Goal: Task Accomplishment & Management: Use online tool/utility

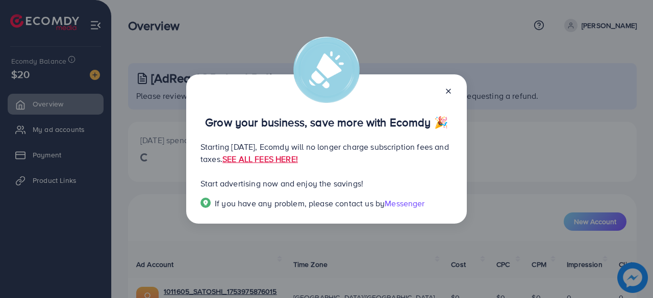
click at [444, 91] on div at bounding box center [444, 91] width 16 height 12
click at [449, 90] on line at bounding box center [448, 91] width 4 height 4
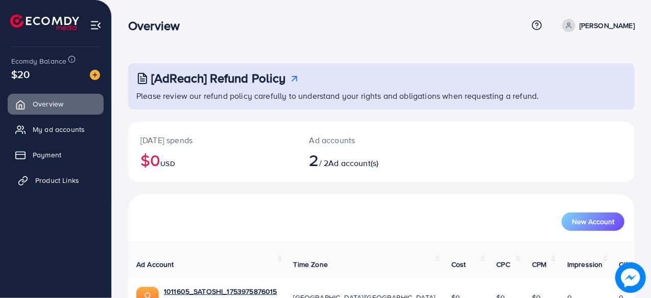
click at [46, 179] on span "Product Links" at bounding box center [57, 181] width 44 height 10
